Goal: Find specific page/section: Find specific page/section

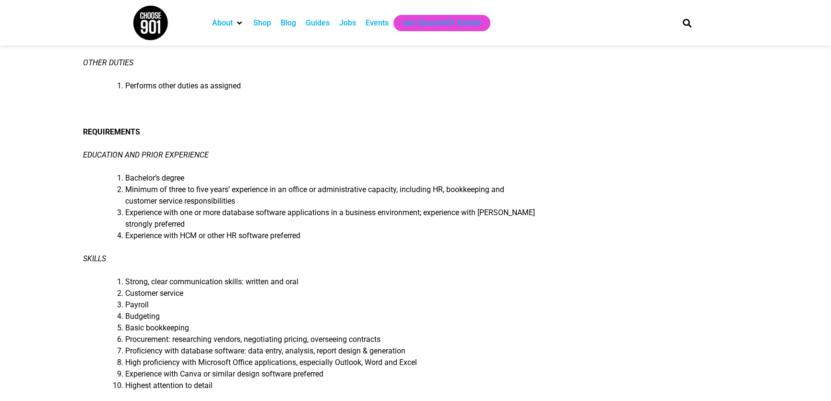
scroll to position [523, 0]
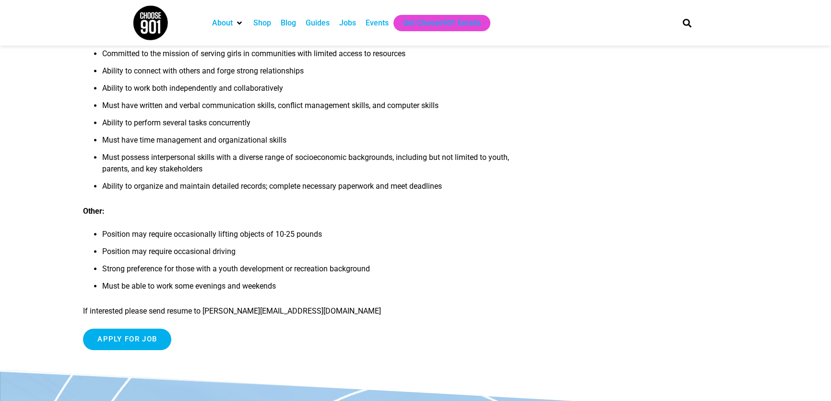
scroll to position [945, 0]
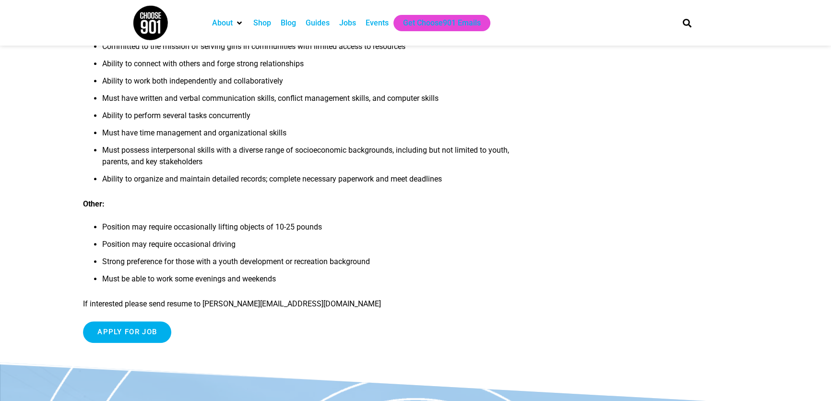
click at [148, 24] on img at bounding box center [150, 23] width 36 height 36
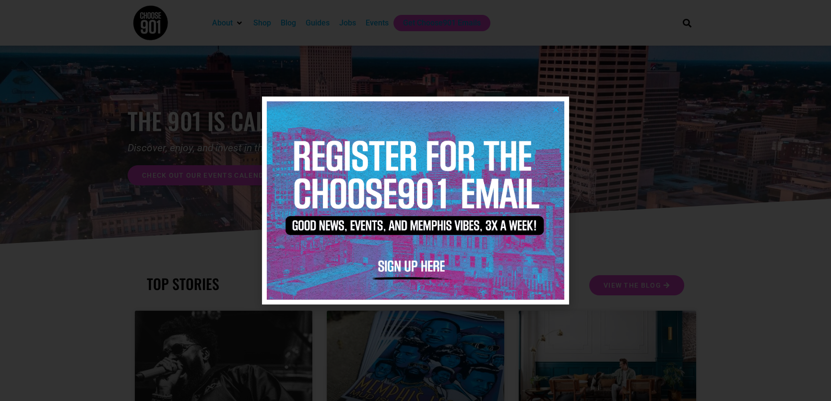
click at [668, 178] on div at bounding box center [415, 200] width 831 height 401
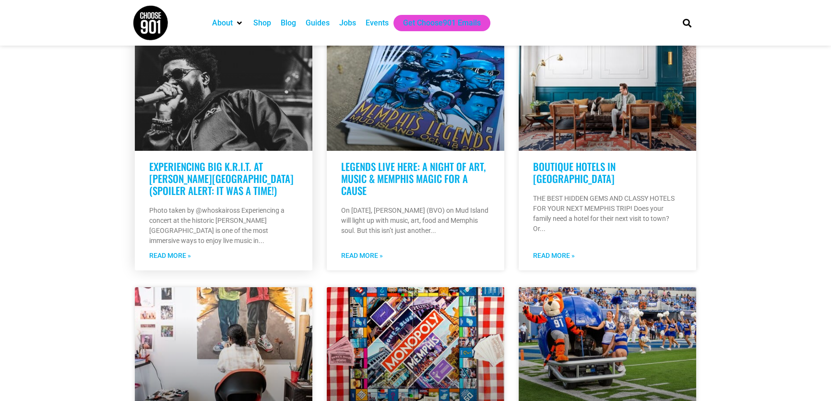
scroll to position [247, 0]
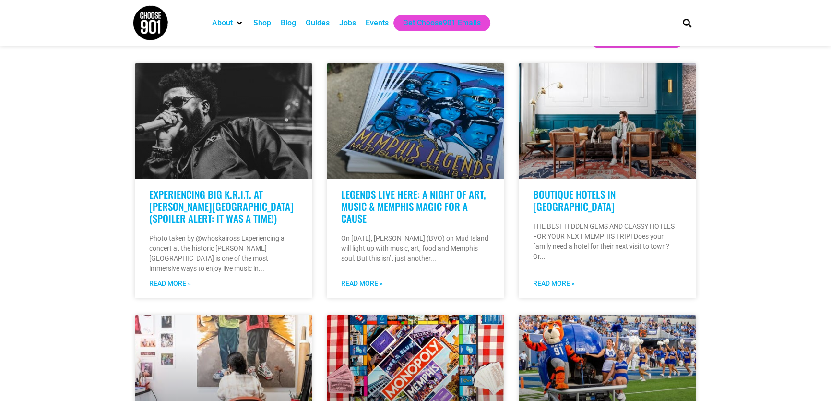
click at [375, 24] on div "Events" at bounding box center [377, 23] width 23 height 12
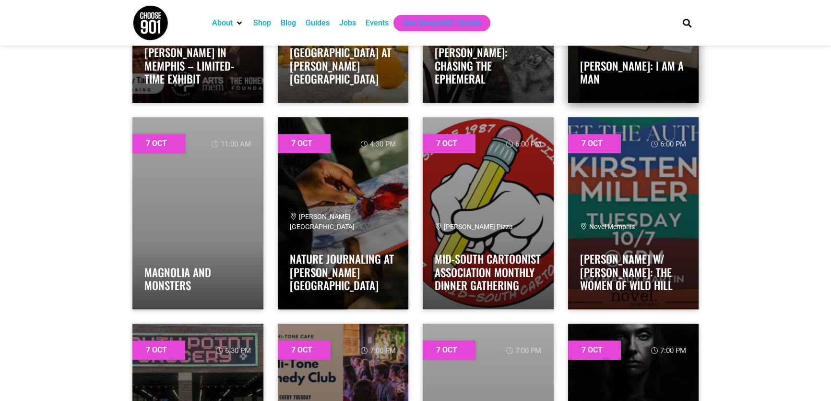
scroll to position [698, 0]
